Goal: Task Accomplishment & Management: Use online tool/utility

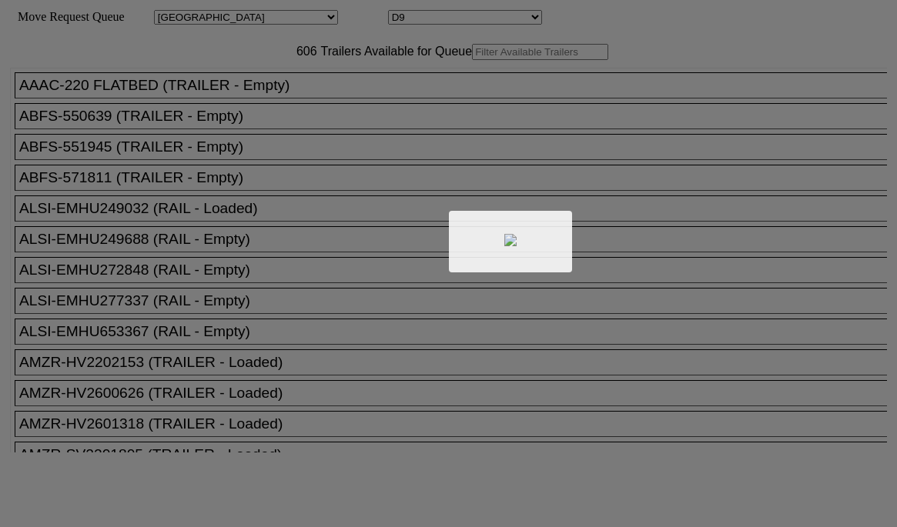
select select "161"
select select "4925"
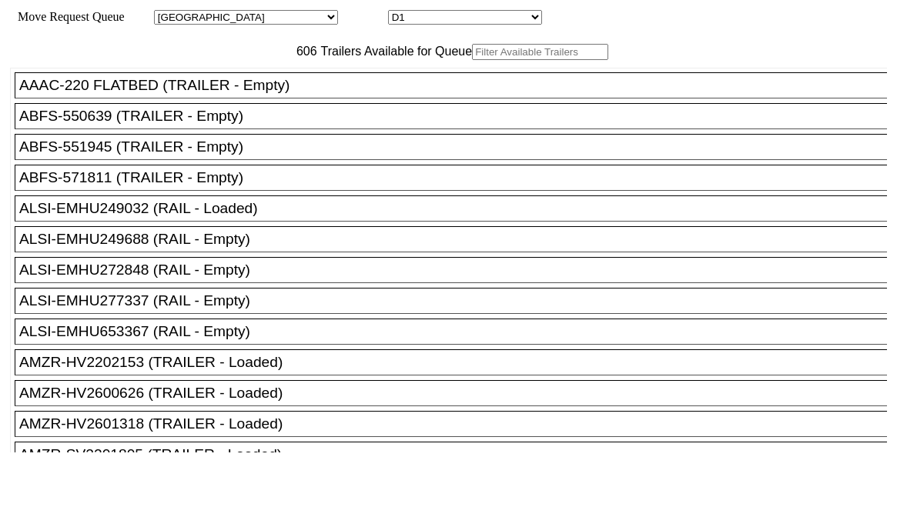
click at [472, 60] on input "text" at bounding box center [540, 52] width 136 height 16
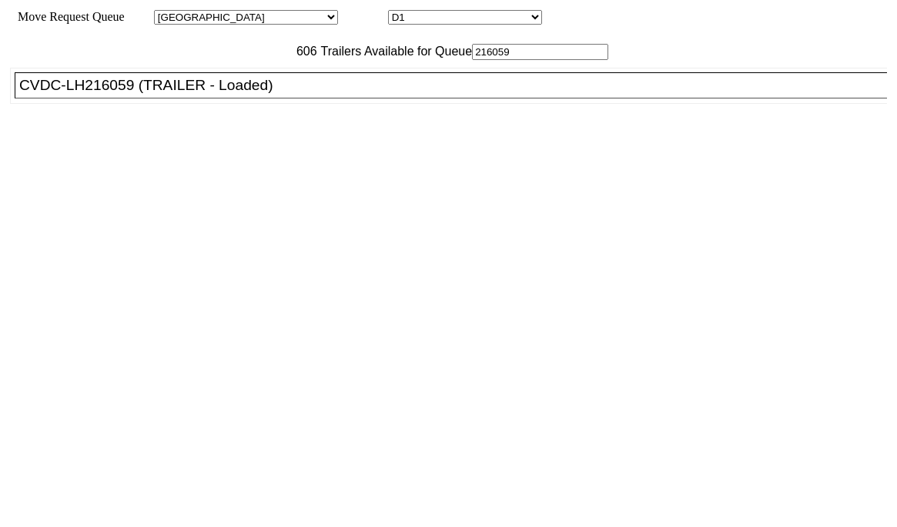
type input "216059"
click at [267, 94] on div "CVDC-LH216059 (TRAILER - Loaded)" at bounding box center [457, 85] width 877 height 17
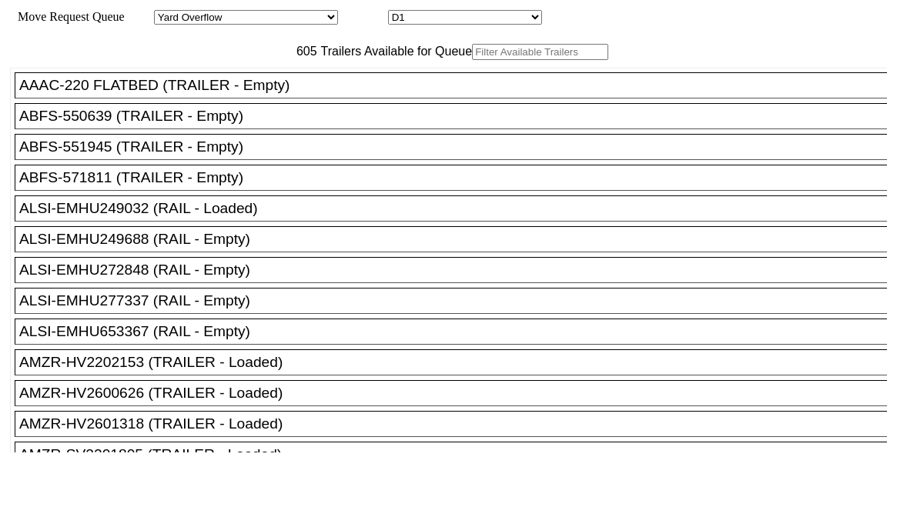
click at [472, 60] on input "text" at bounding box center [540, 52] width 136 height 16
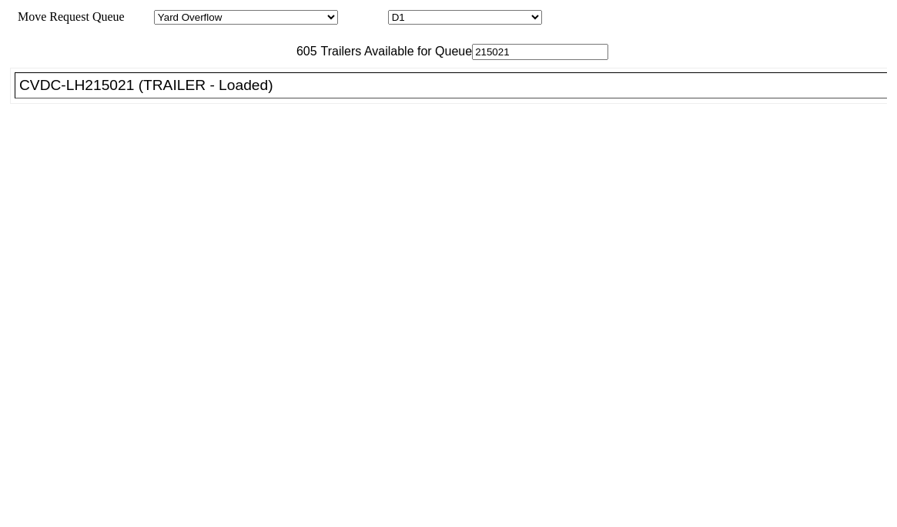
type input "215021"
click at [283, 94] on div "CVDC-LH215021 (TRAILER - Loaded)" at bounding box center [457, 85] width 877 height 17
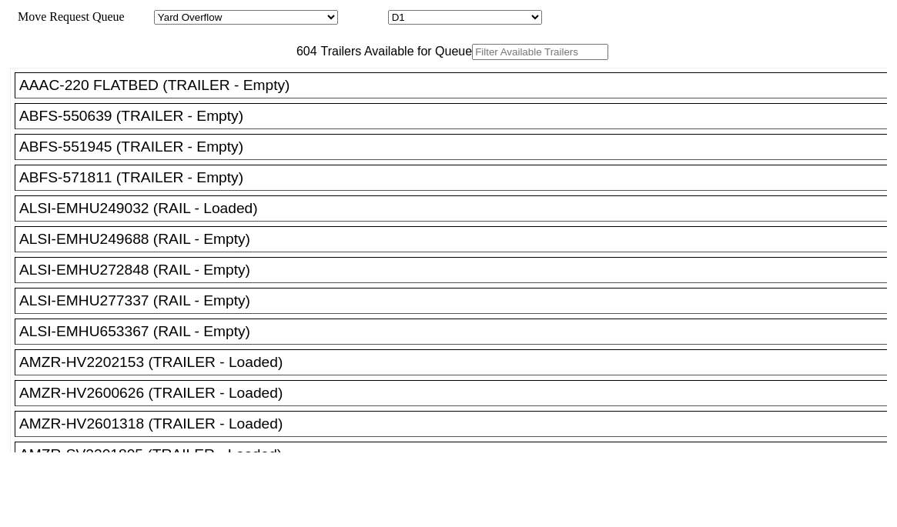
click at [472, 60] on input "text" at bounding box center [540, 52] width 136 height 16
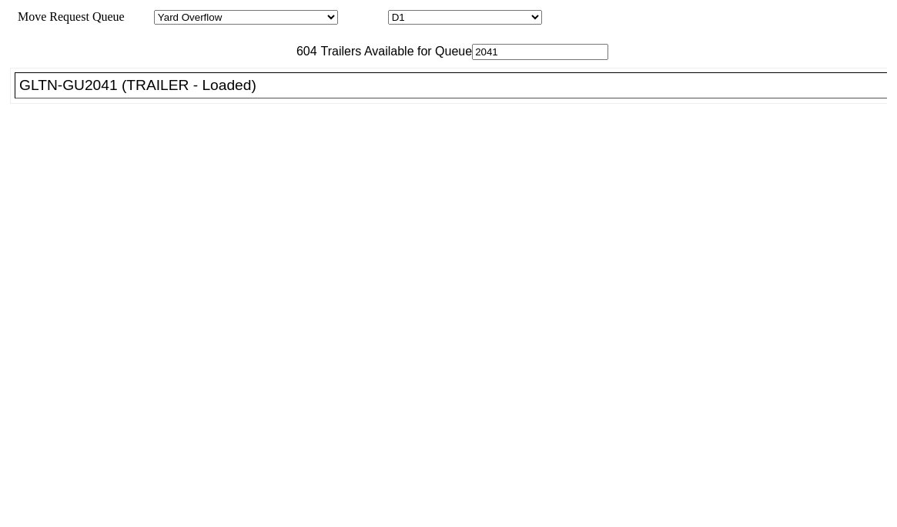
type input "2041"
drag, startPoint x: 304, startPoint y: 133, endPoint x: 406, endPoint y: 170, distance: 108.8
click at [305, 94] on div "GLTN-GU2041 (TRAILER - Loaded)" at bounding box center [457, 85] width 877 height 17
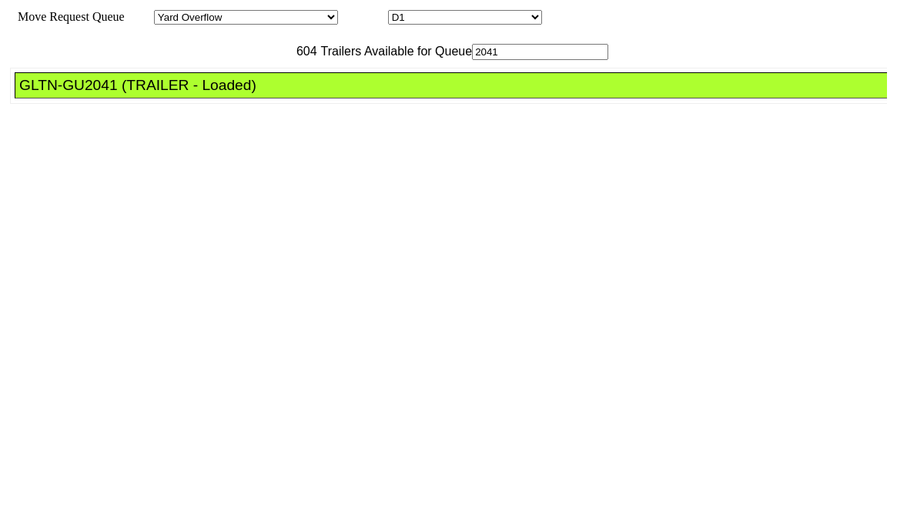
drag, startPoint x: 419, startPoint y: 207, endPoint x: 435, endPoint y: 219, distance: 19.7
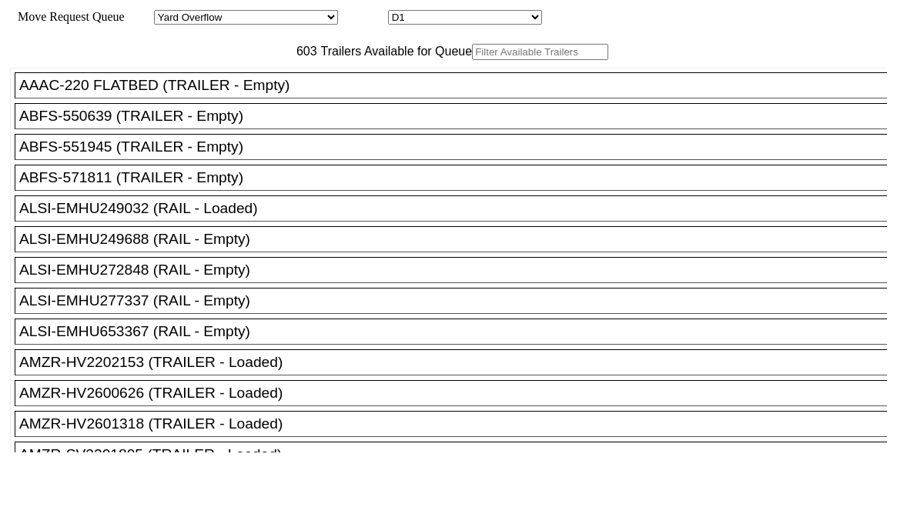
click at [472, 60] on input "text" at bounding box center [540, 52] width 136 height 16
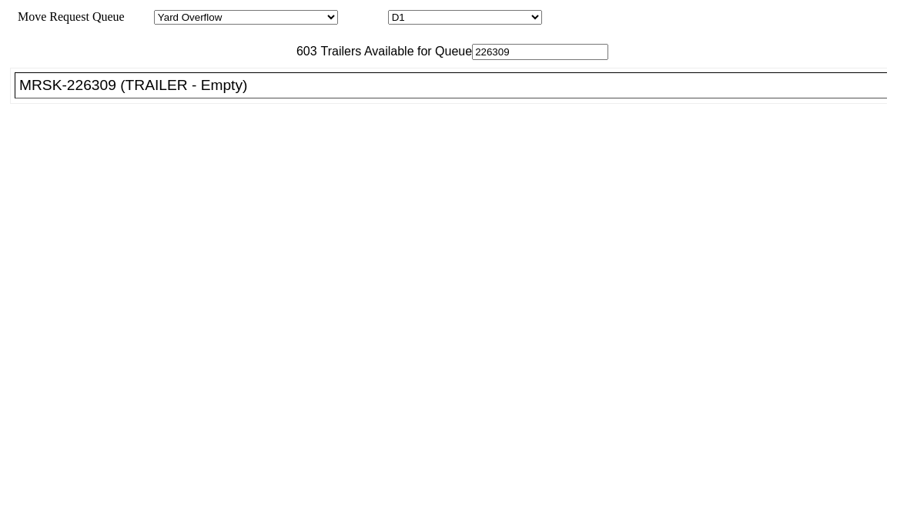
type input "226309"
drag, startPoint x: 275, startPoint y: 129, endPoint x: 299, endPoint y: 132, distance: 24.1
click at [276, 94] on div "MRSK-226309 (TRAILER - Empty)" at bounding box center [457, 85] width 877 height 17
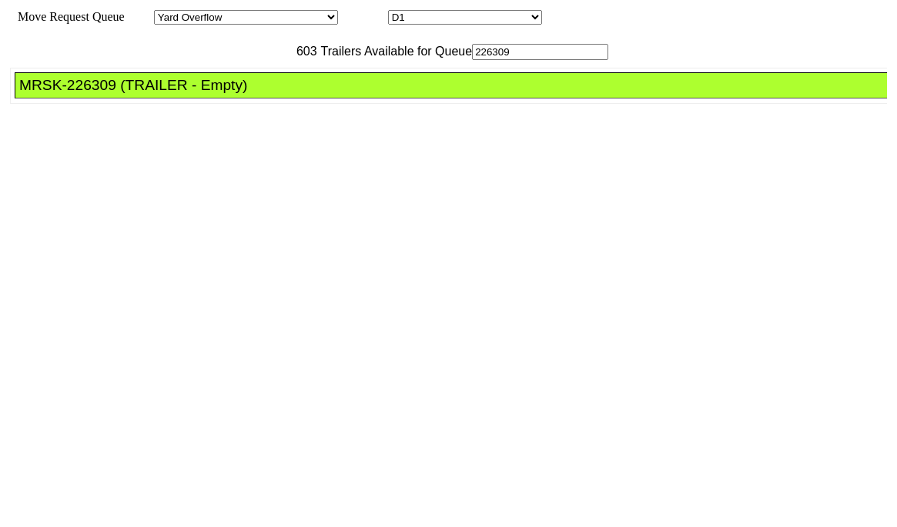
drag, startPoint x: 386, startPoint y: 200, endPoint x: 409, endPoint y: 204, distance: 23.4
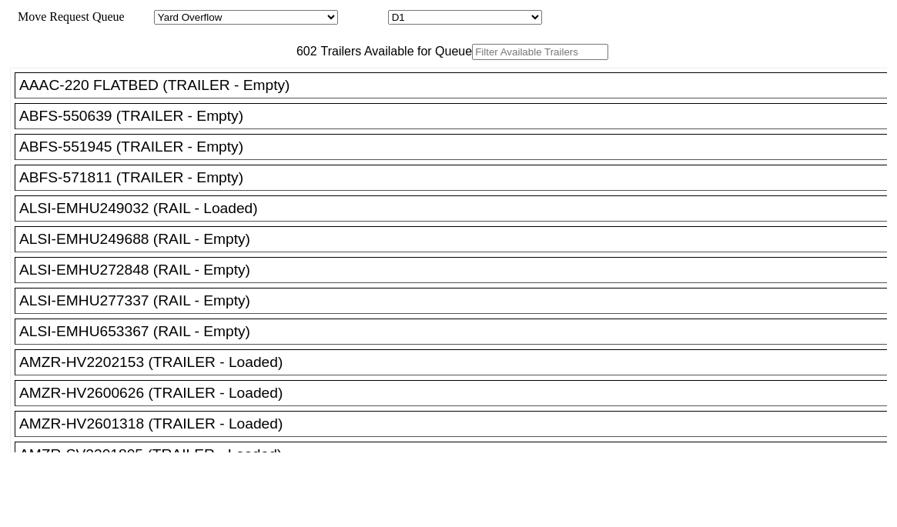
click at [472, 60] on input "text" at bounding box center [540, 52] width 136 height 16
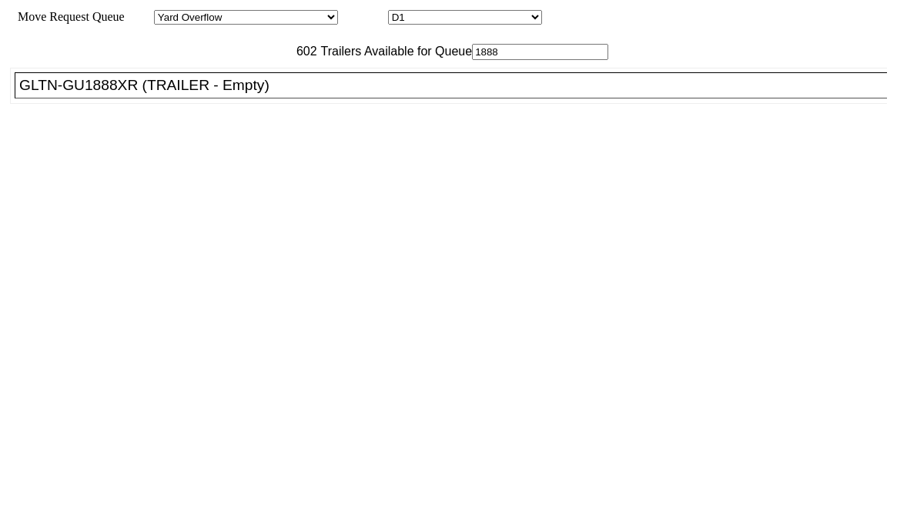
type input "1888"
click at [276, 94] on div "GLTN-GU1888XR (TRAILER - Empty)" at bounding box center [457, 85] width 877 height 17
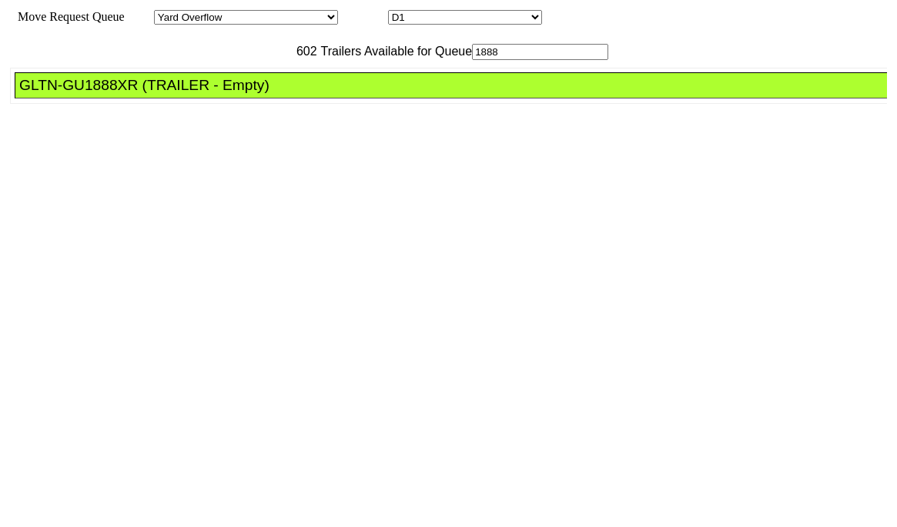
drag, startPoint x: 413, startPoint y: 199, endPoint x: 521, endPoint y: 249, distance: 119.1
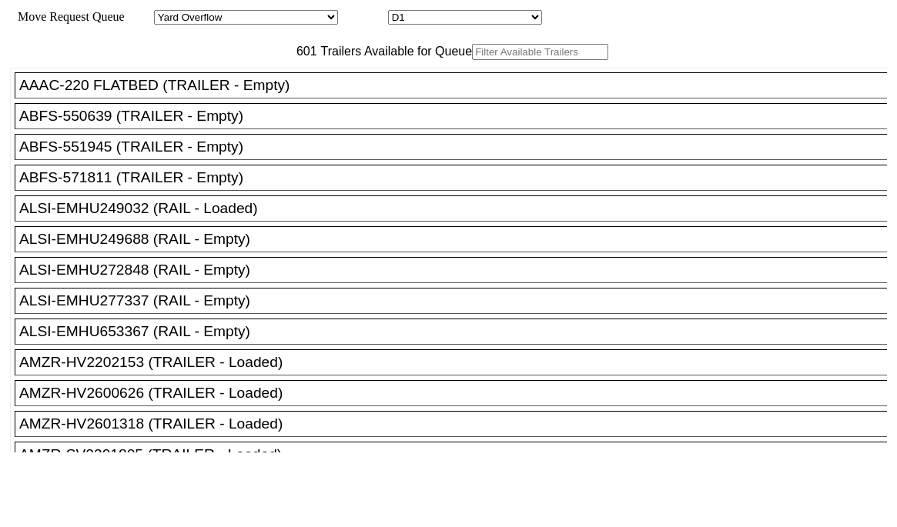
click at [472, 60] on input "text" at bounding box center [540, 52] width 136 height 16
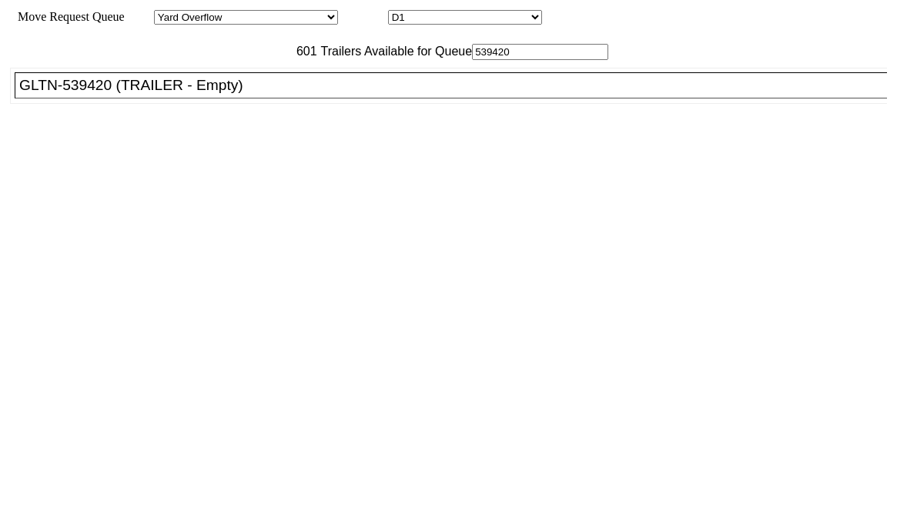
type input "539420"
click at [251, 94] on div "GLTN-539420 (TRAILER - Empty)" at bounding box center [457, 85] width 877 height 17
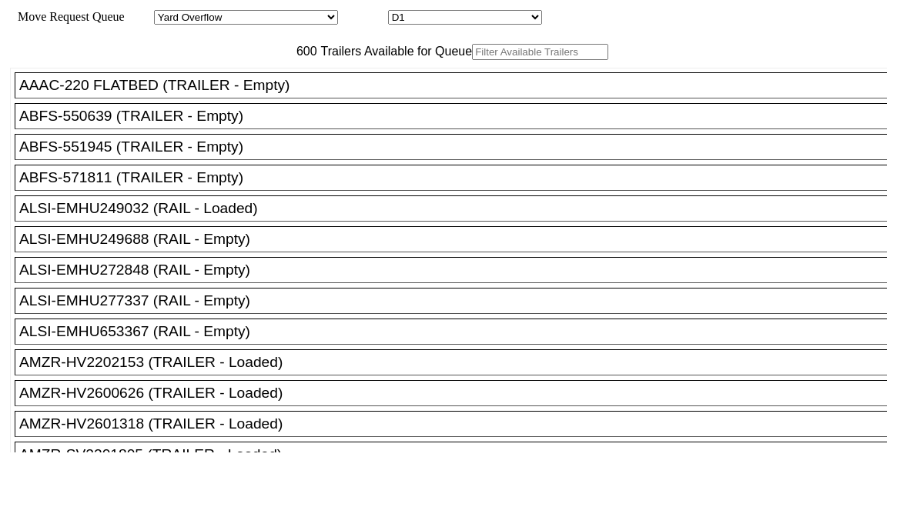
click at [472, 60] on input "text" at bounding box center [540, 52] width 136 height 16
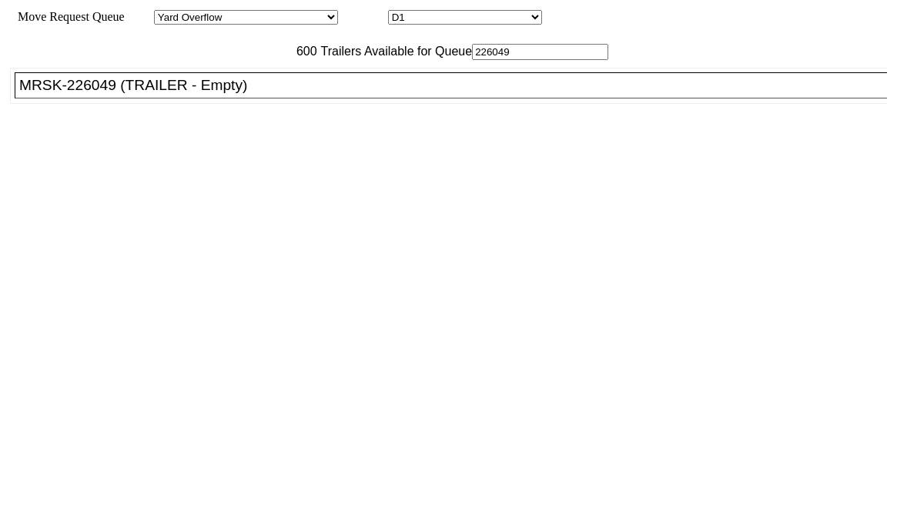
type input "226049"
drag, startPoint x: 282, startPoint y: 125, endPoint x: 386, endPoint y: 168, distance: 112.9
click at [284, 94] on div "MRSK-226049 (TRAILER - Empty)" at bounding box center [457, 85] width 877 height 17
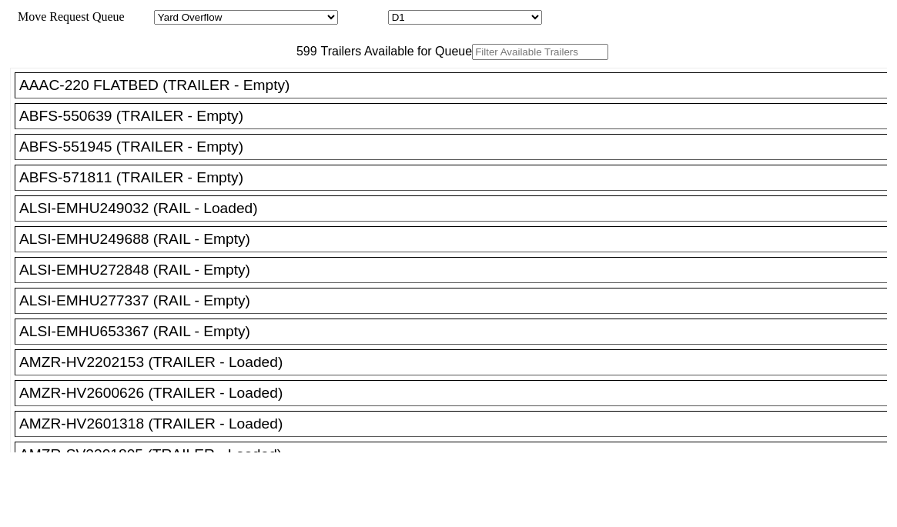
click at [472, 60] on input "text" at bounding box center [540, 52] width 136 height 16
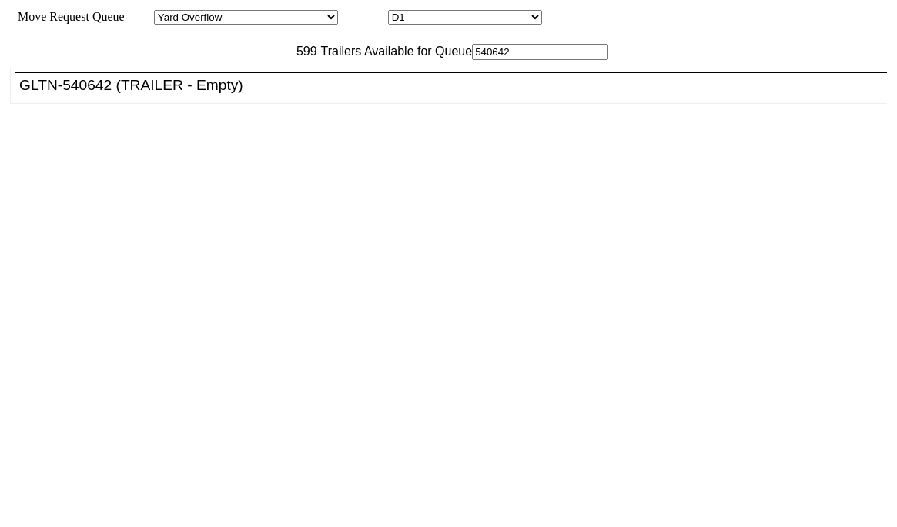
type input "540642"
click at [263, 94] on div "GLTN-540642 (TRAILER - Empty)" at bounding box center [457, 85] width 877 height 17
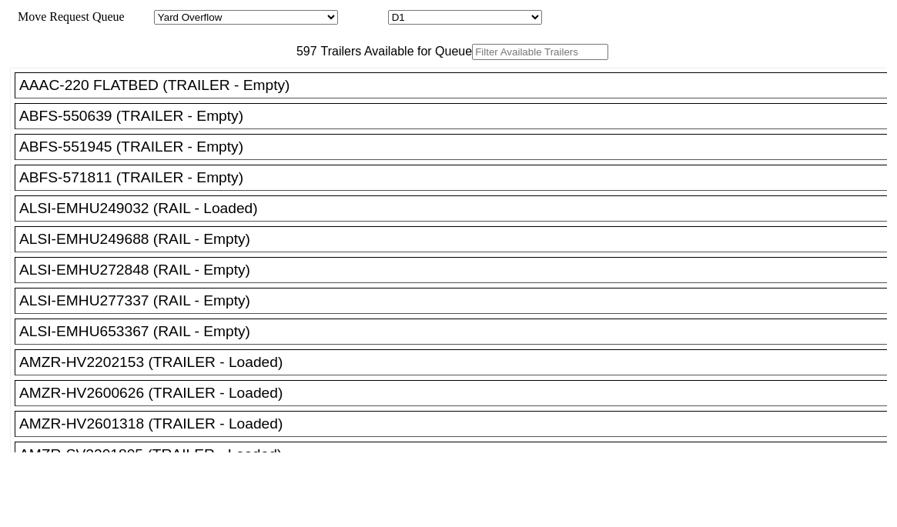
click at [472, 60] on input "text" at bounding box center [540, 52] width 136 height 16
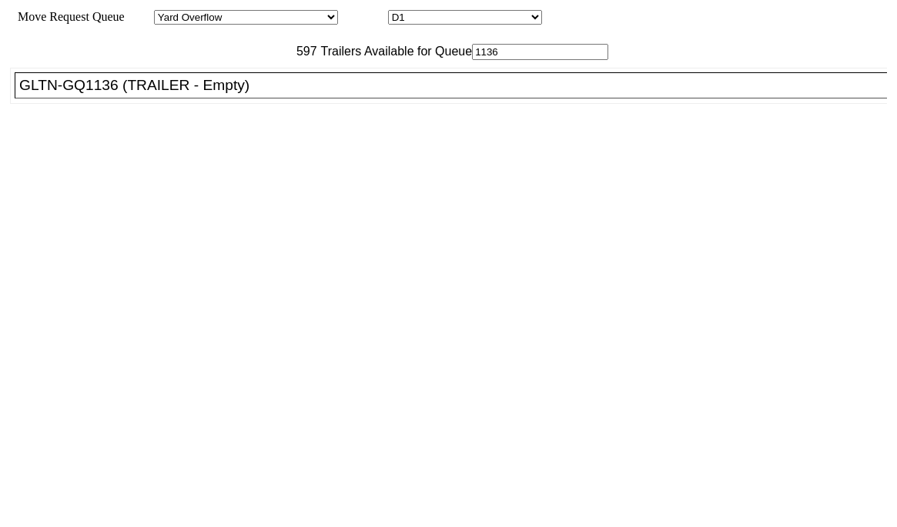
type input "1136"
click at [266, 94] on div "GLTN-GQ1136 (TRAILER - Empty)" at bounding box center [457, 85] width 877 height 17
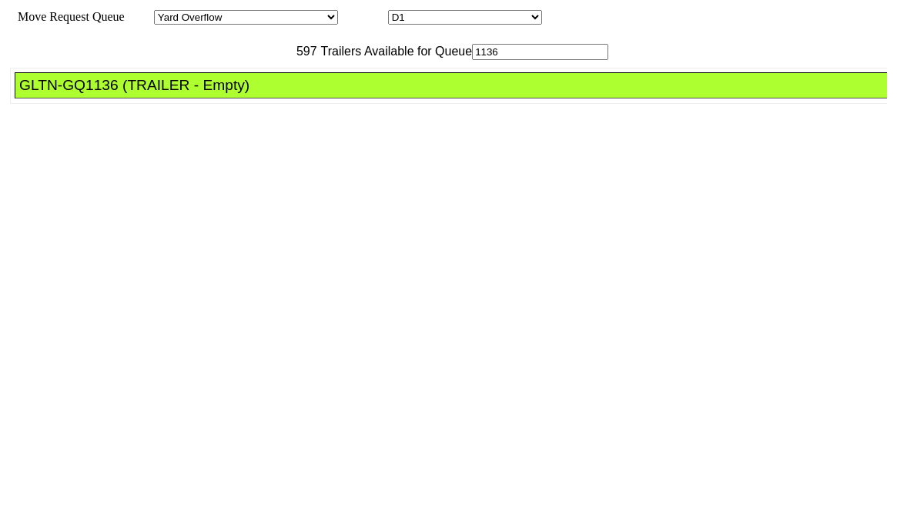
drag, startPoint x: 409, startPoint y: 211, endPoint x: 459, endPoint y: 239, distance: 57.6
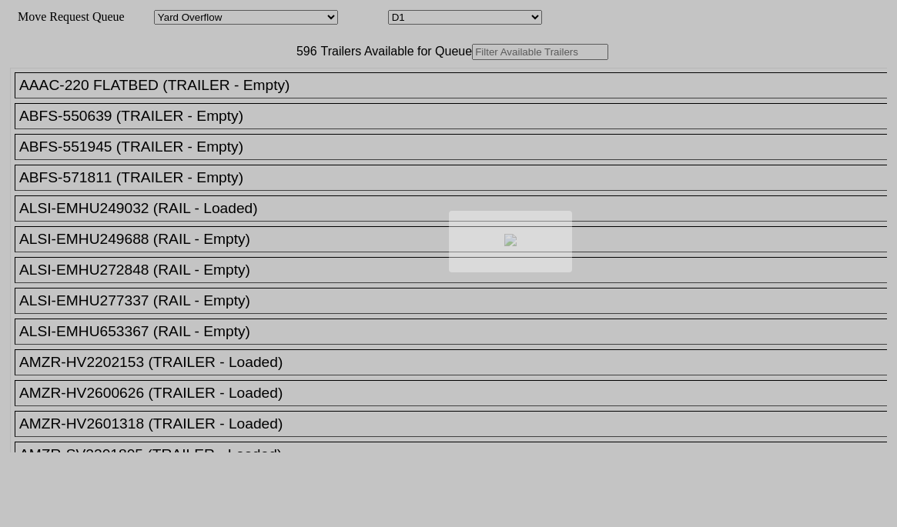
click at [242, 88] on div at bounding box center [448, 263] width 897 height 527
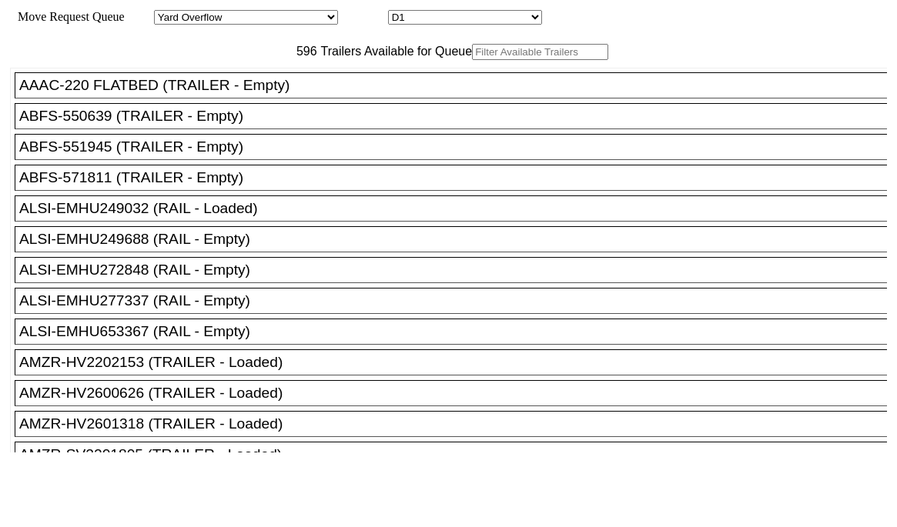
click at [472, 60] on input "text" at bounding box center [540, 52] width 136 height 16
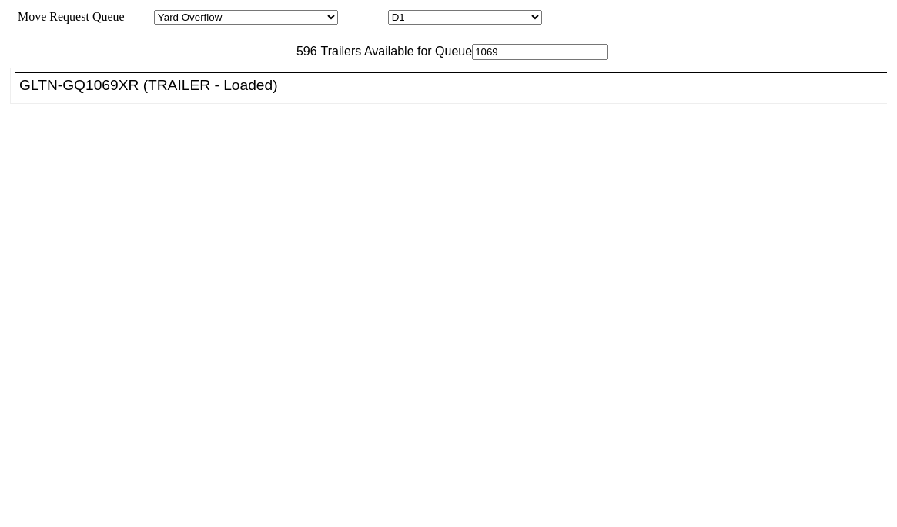
type input "1069"
drag, startPoint x: 230, startPoint y: 120, endPoint x: 239, endPoint y: 122, distance: 8.6
click at [234, 94] on div "GLTN-GQ1069XR (TRAILER - Loaded)" at bounding box center [457, 85] width 877 height 17
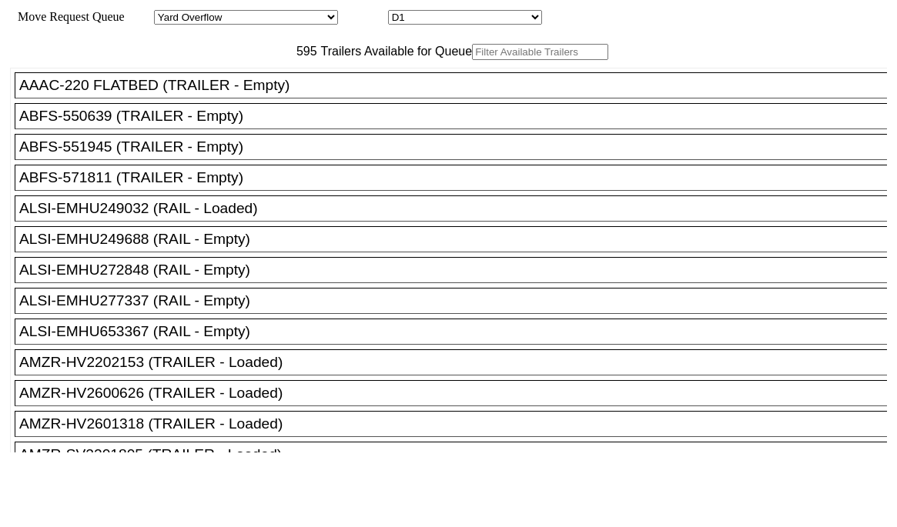
click at [472, 60] on input "text" at bounding box center [540, 52] width 136 height 16
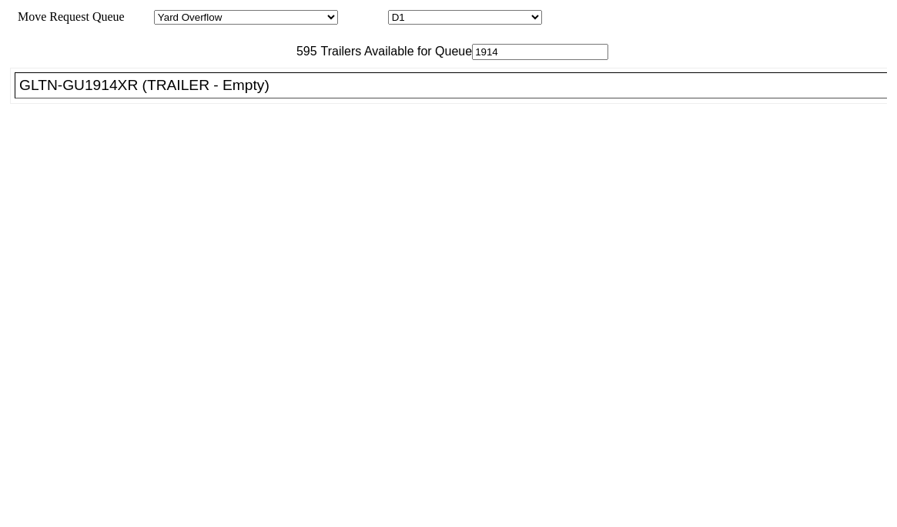
type input "1914"
click at [233, 94] on div "GLTN-GU1914XR (TRAILER - Empty)" at bounding box center [457, 85] width 877 height 17
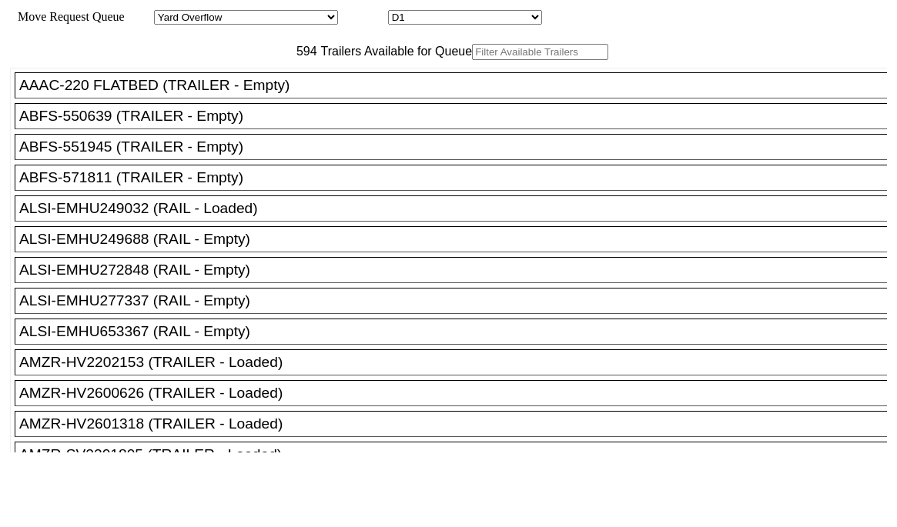
click at [472, 60] on input "text" at bounding box center [540, 52] width 136 height 16
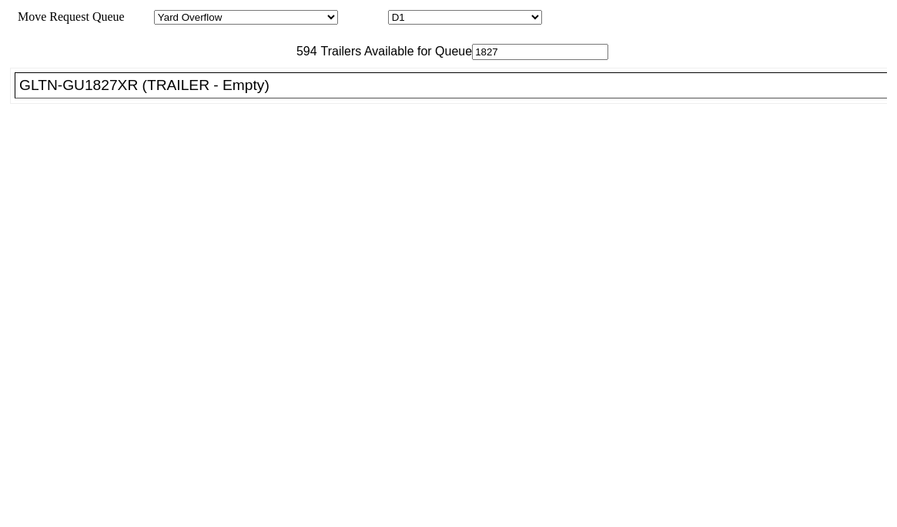
type input "1827"
click at [315, 94] on div "GLTN-GU1827XR (TRAILER - Empty)" at bounding box center [457, 85] width 877 height 17
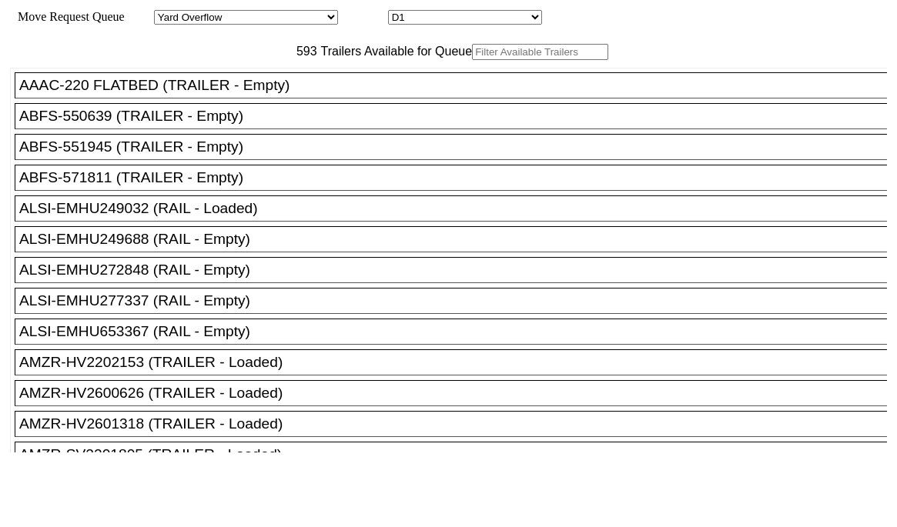
click at [472, 60] on input "text" at bounding box center [540, 52] width 136 height 16
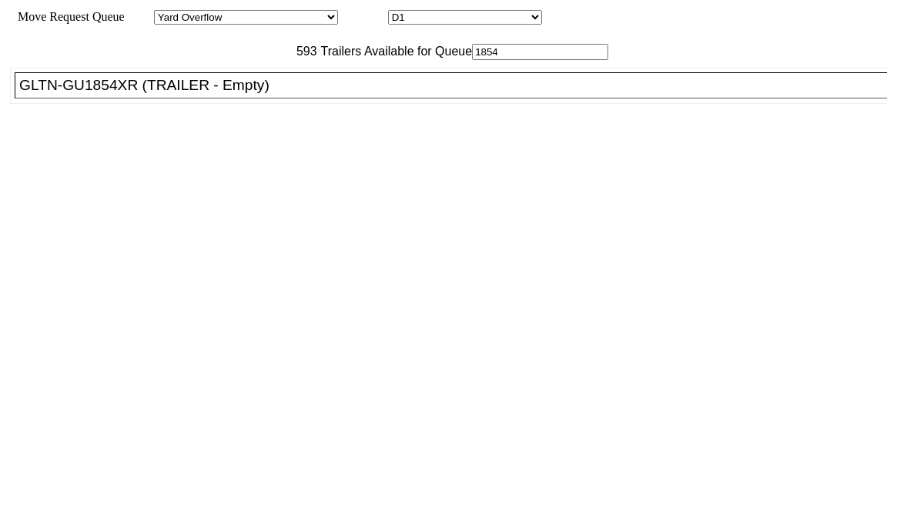
type input "1854"
drag, startPoint x: 326, startPoint y: 129, endPoint x: 367, endPoint y: 164, distance: 54.6
click at [327, 94] on div "GLTN-GU1854XR (TRAILER - Empty)" at bounding box center [457, 85] width 877 height 17
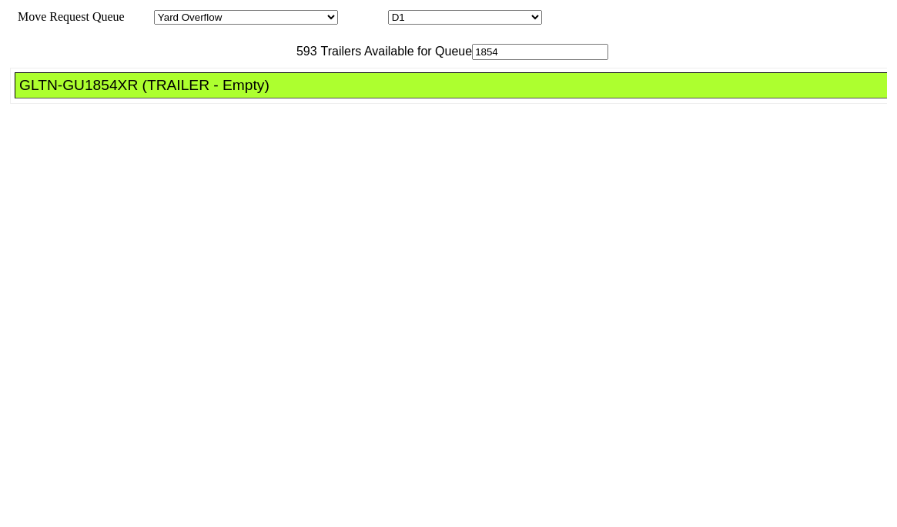
drag, startPoint x: 406, startPoint y: 214, endPoint x: 513, endPoint y: 254, distance: 114.9
